Goal: Navigation & Orientation: Find specific page/section

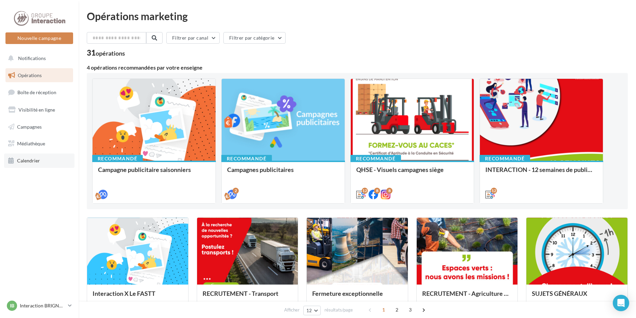
click at [54, 155] on link "Calendrier" at bounding box center [39, 161] width 70 height 14
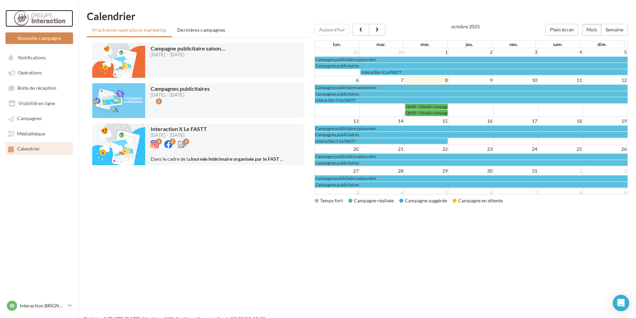
click at [45, 21] on div at bounding box center [39, 18] width 55 height 17
